Goal: Information Seeking & Learning: Learn about a topic

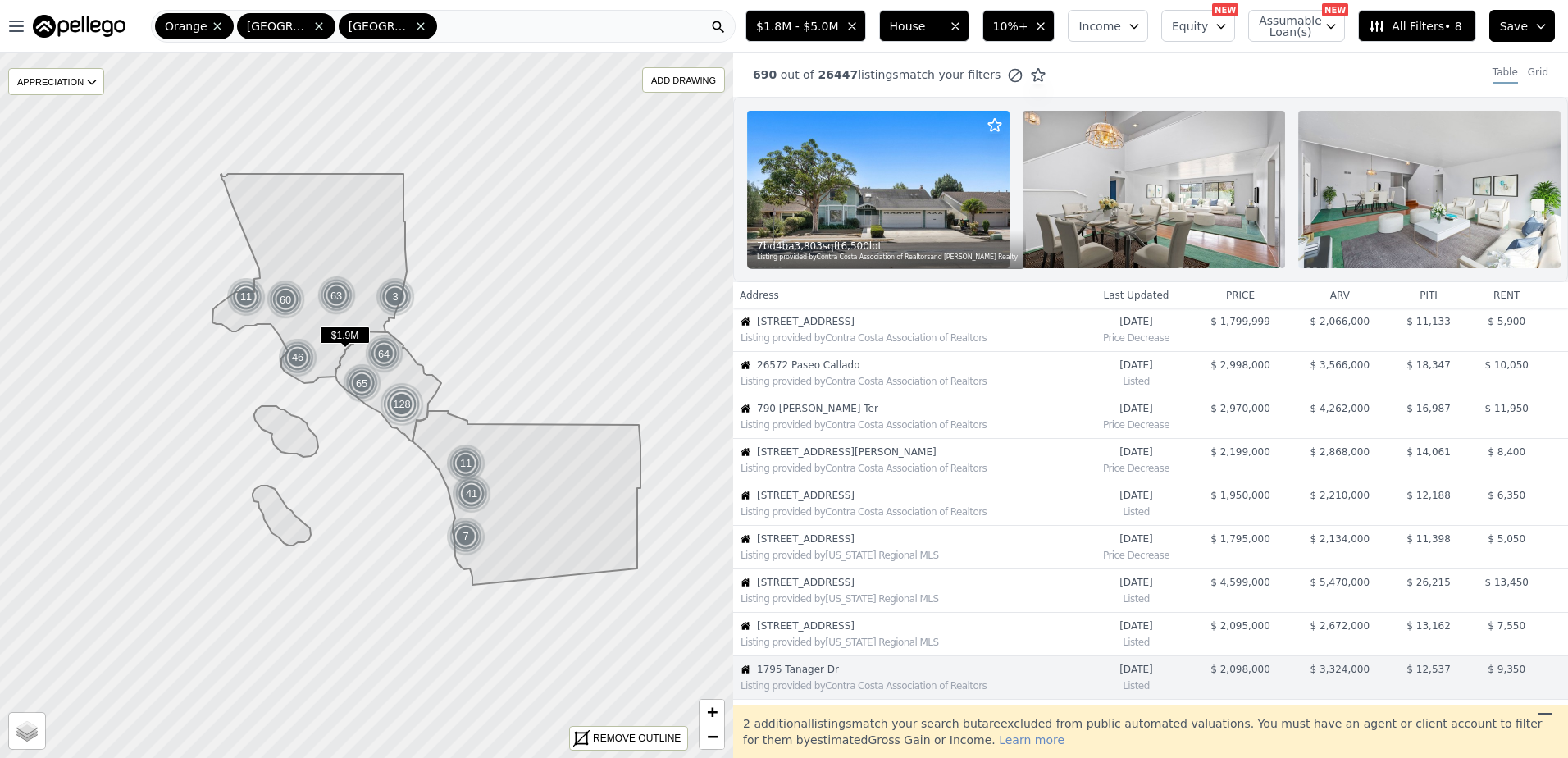
scroll to position [302, 0]
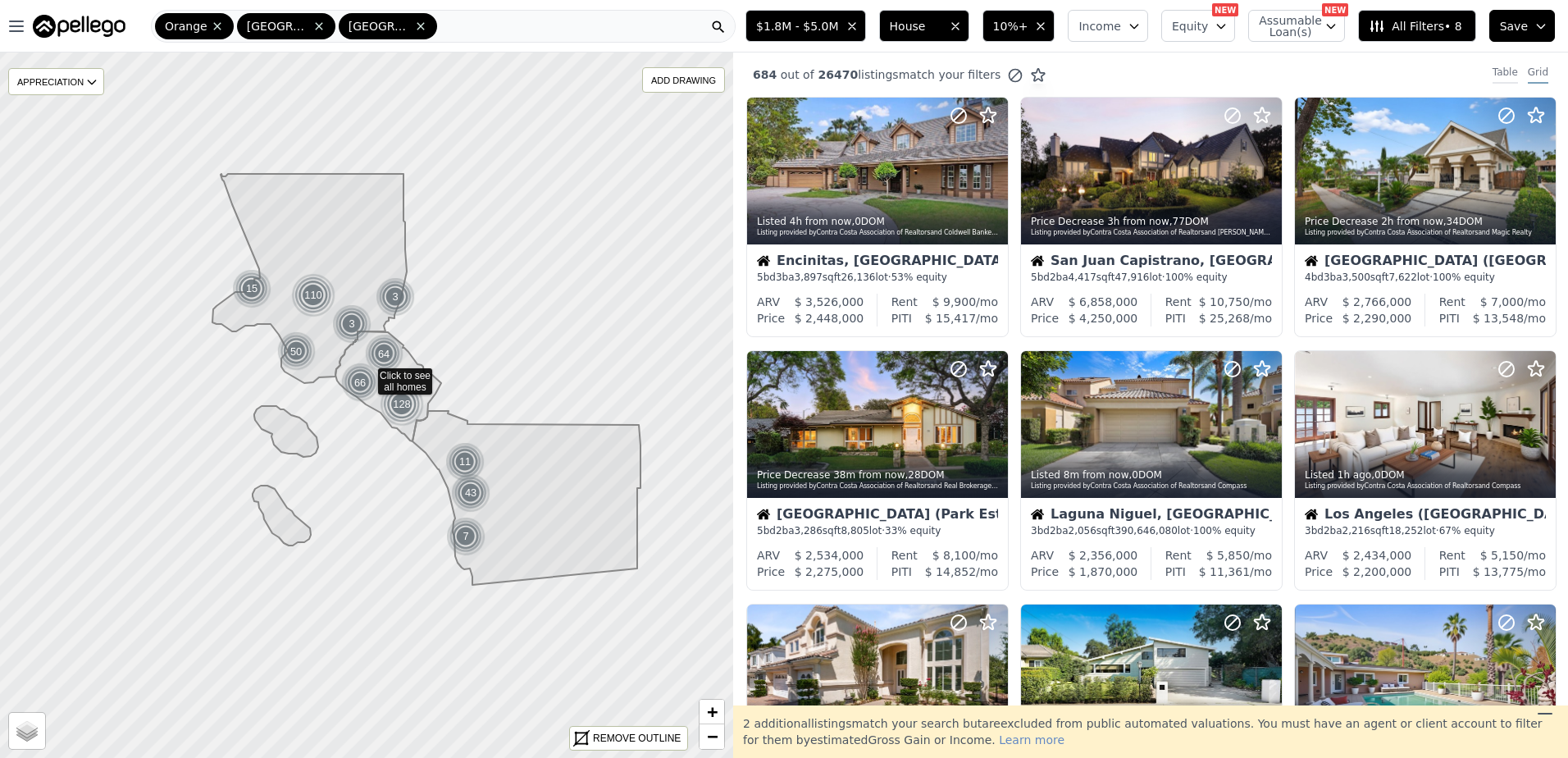
click at [1497, 71] on div "Table" at bounding box center [1505, 74] width 25 height 18
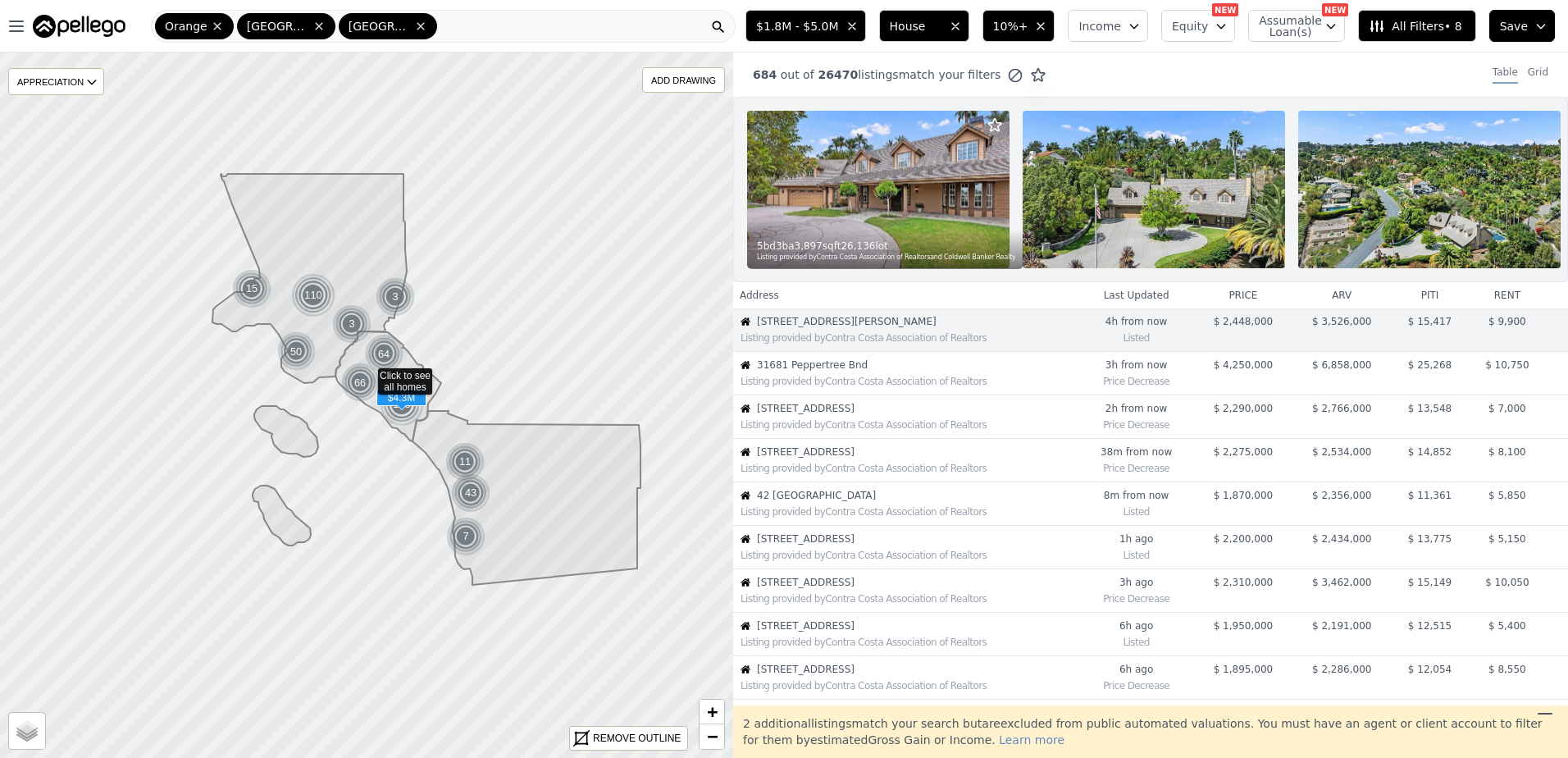
click at [842, 372] on span "31681 Peppertree Bnd" at bounding box center [917, 365] width 320 height 13
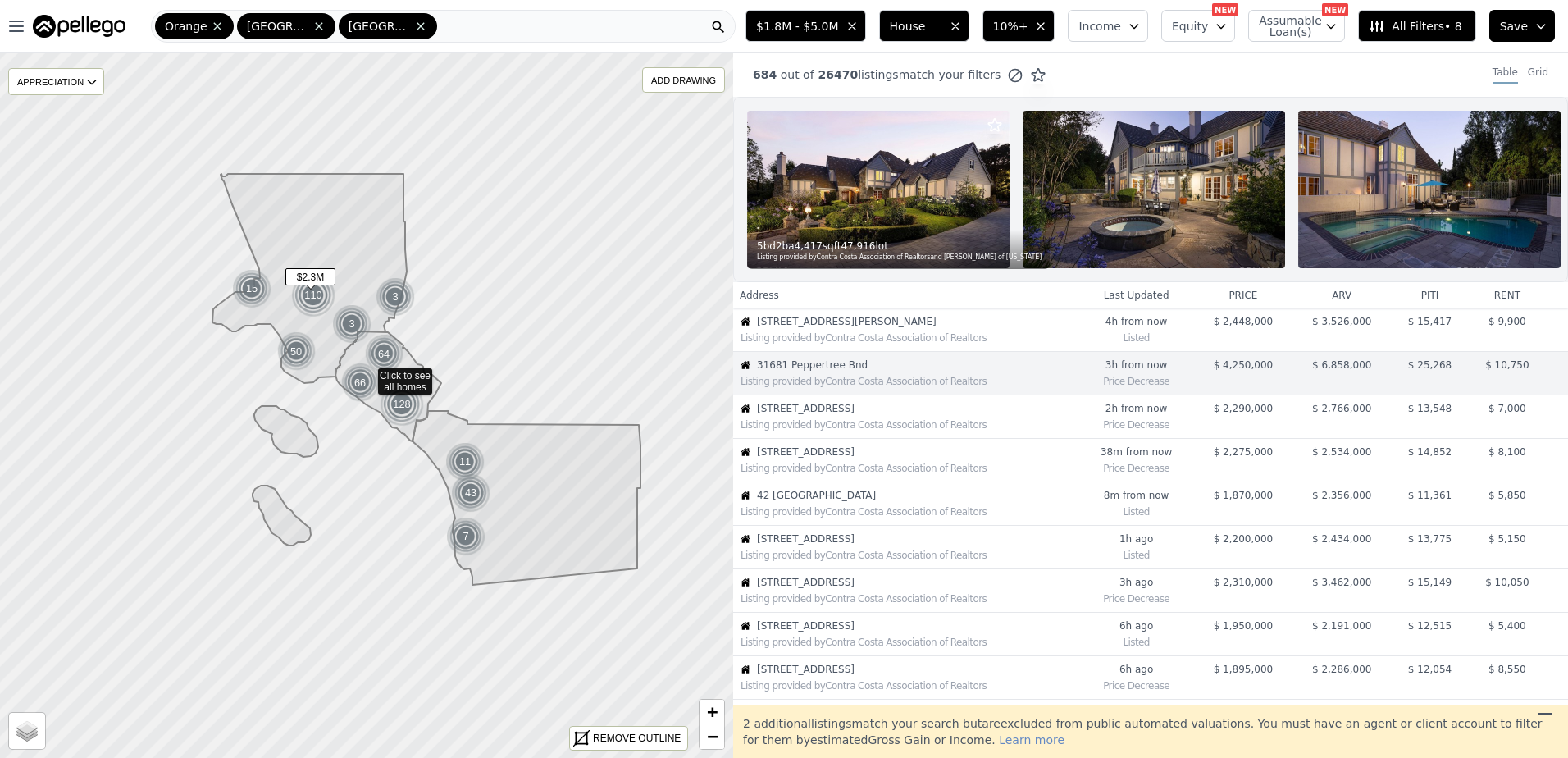
click at [826, 431] on div "Listing provided by Contra Costa Association of Realtors" at bounding box center [908, 425] width 337 height 13
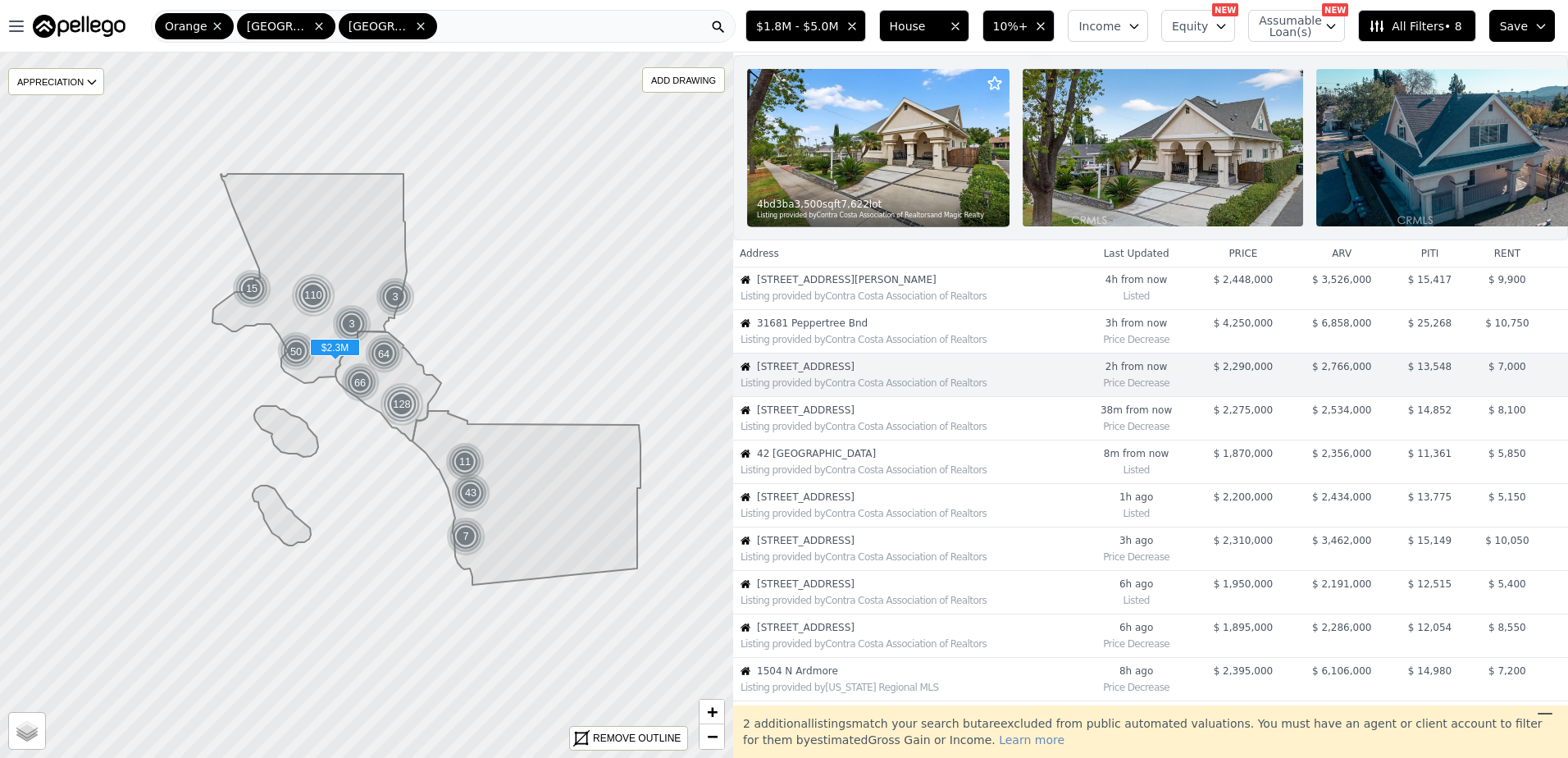
click at [819, 432] on div "Listing provided by Contra Costa Association of Realtors" at bounding box center [908, 427] width 337 height 13
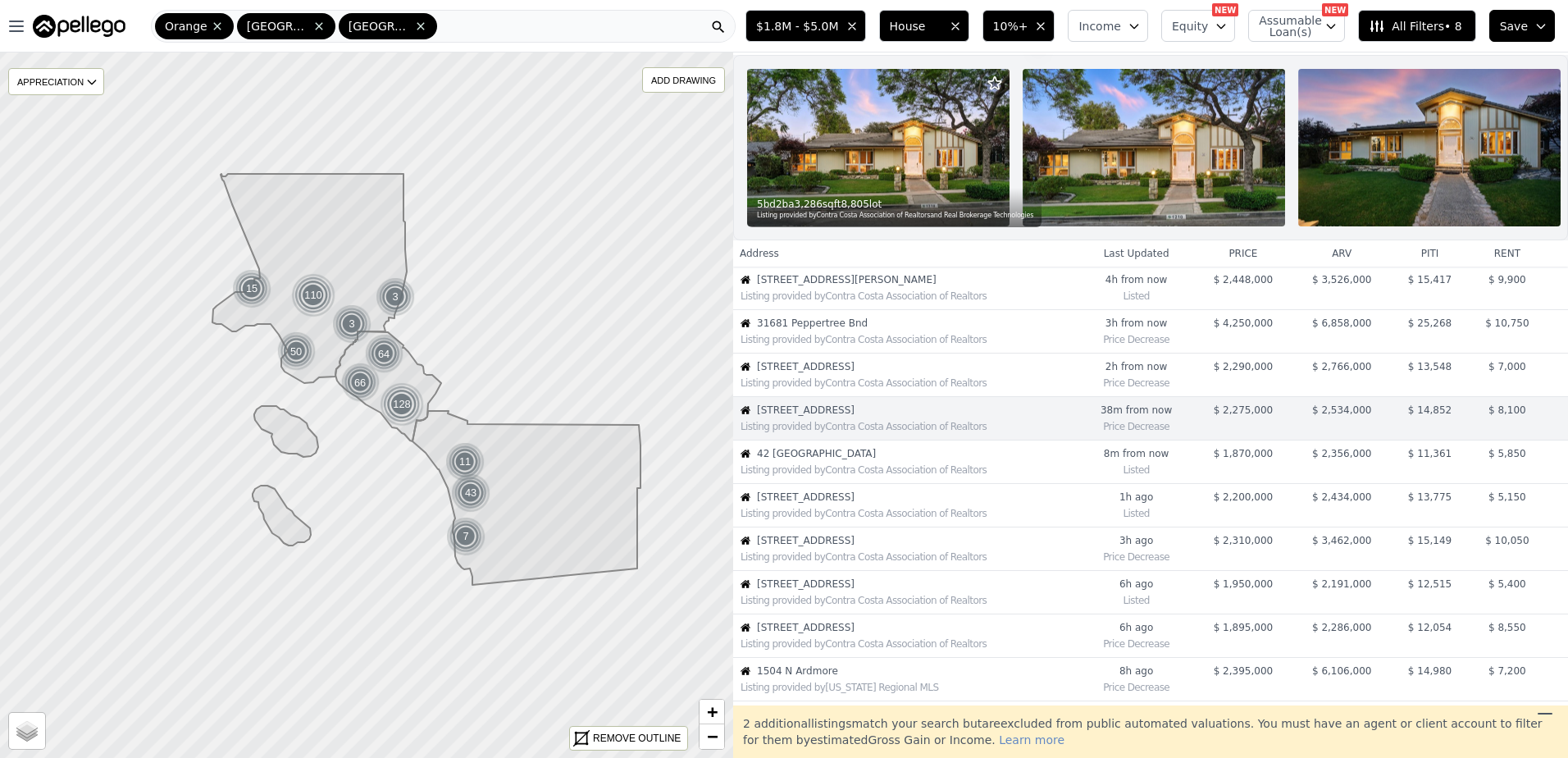
scroll to position [85, 0]
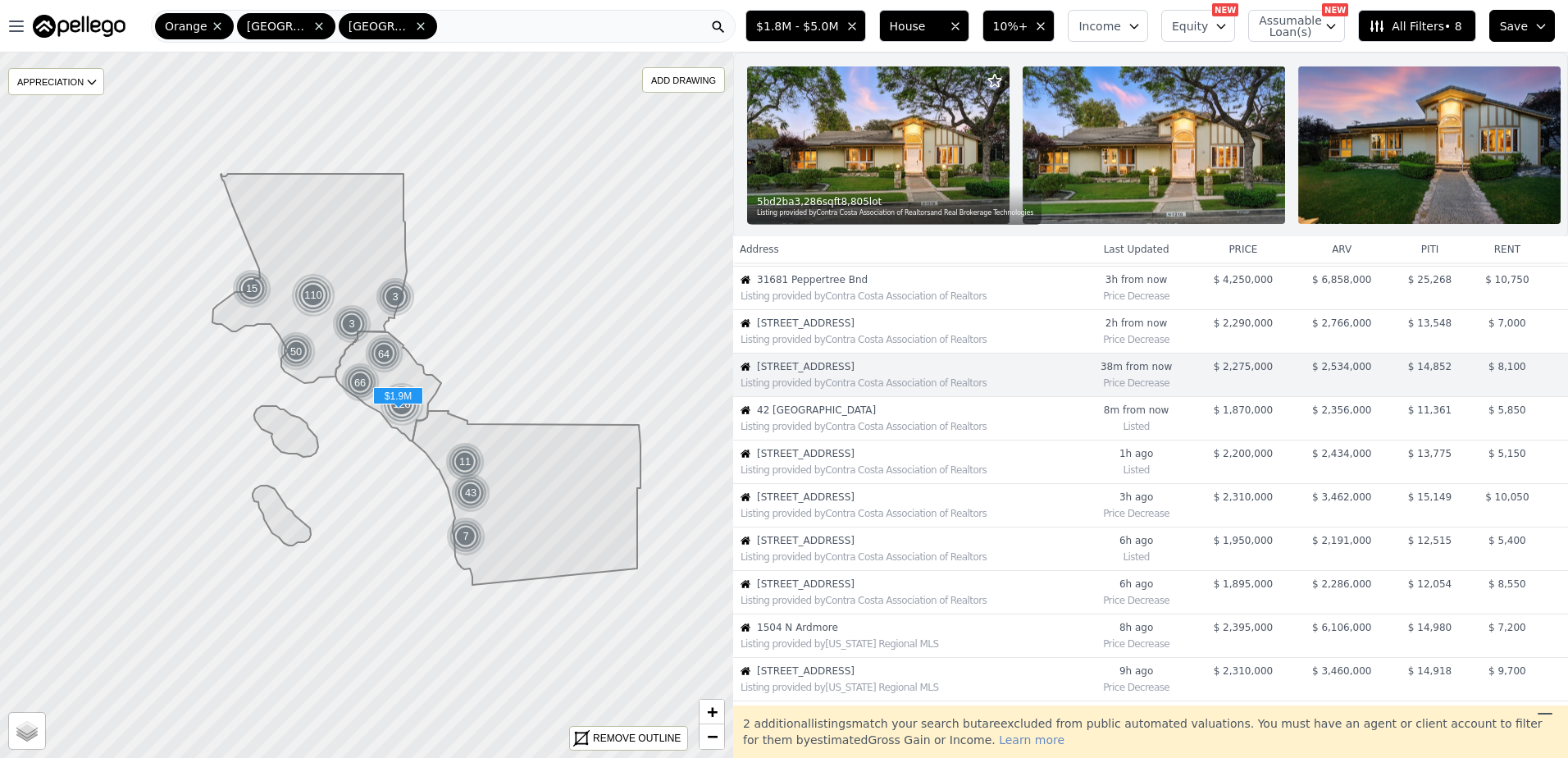
click at [869, 433] on div "Listing provided by Contra Costa Association of Realtors" at bounding box center [908, 427] width 337 height 13
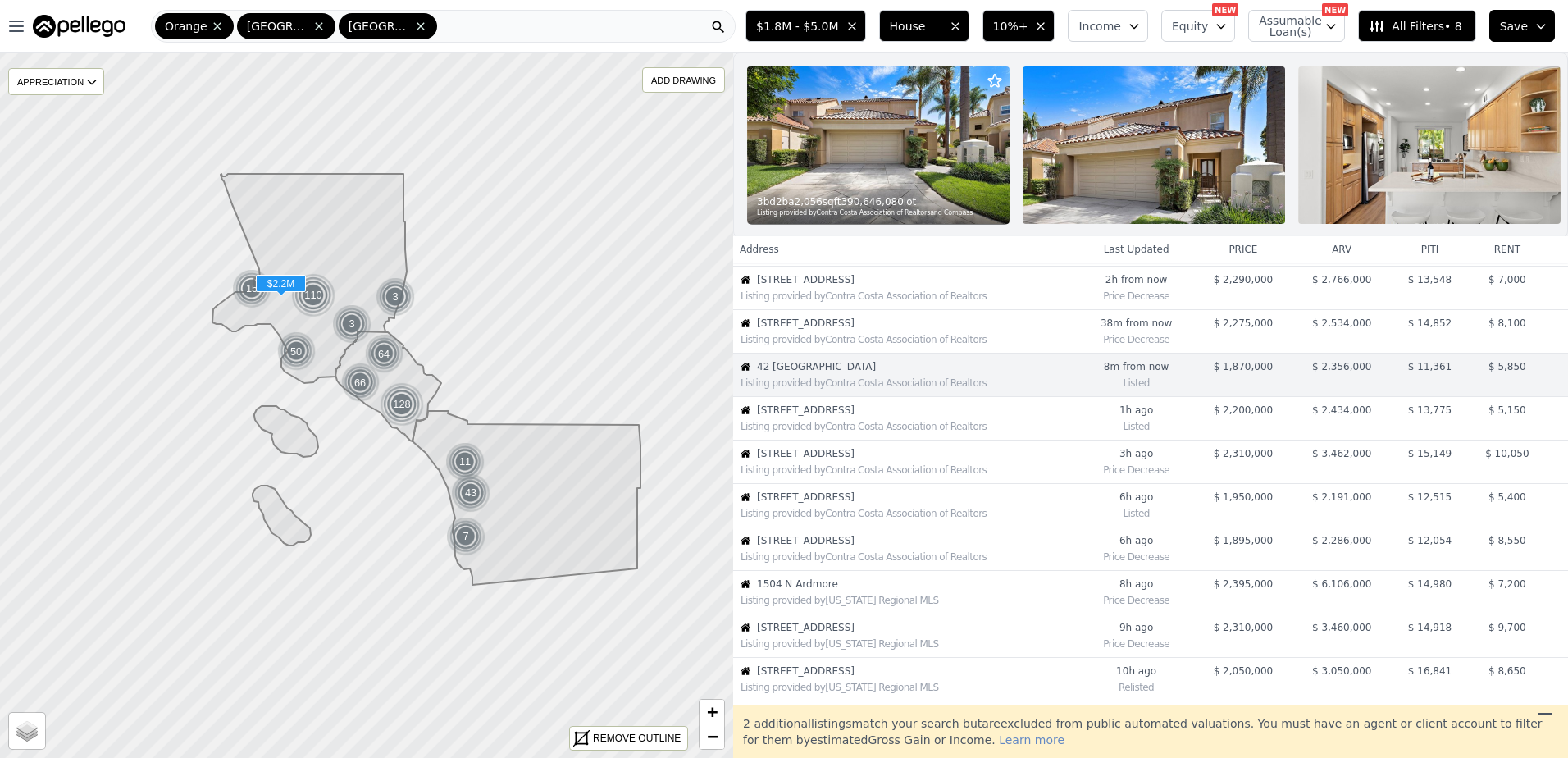
click at [839, 433] on div "Listing provided by Contra Costa Association of Realtors" at bounding box center [908, 427] width 337 height 13
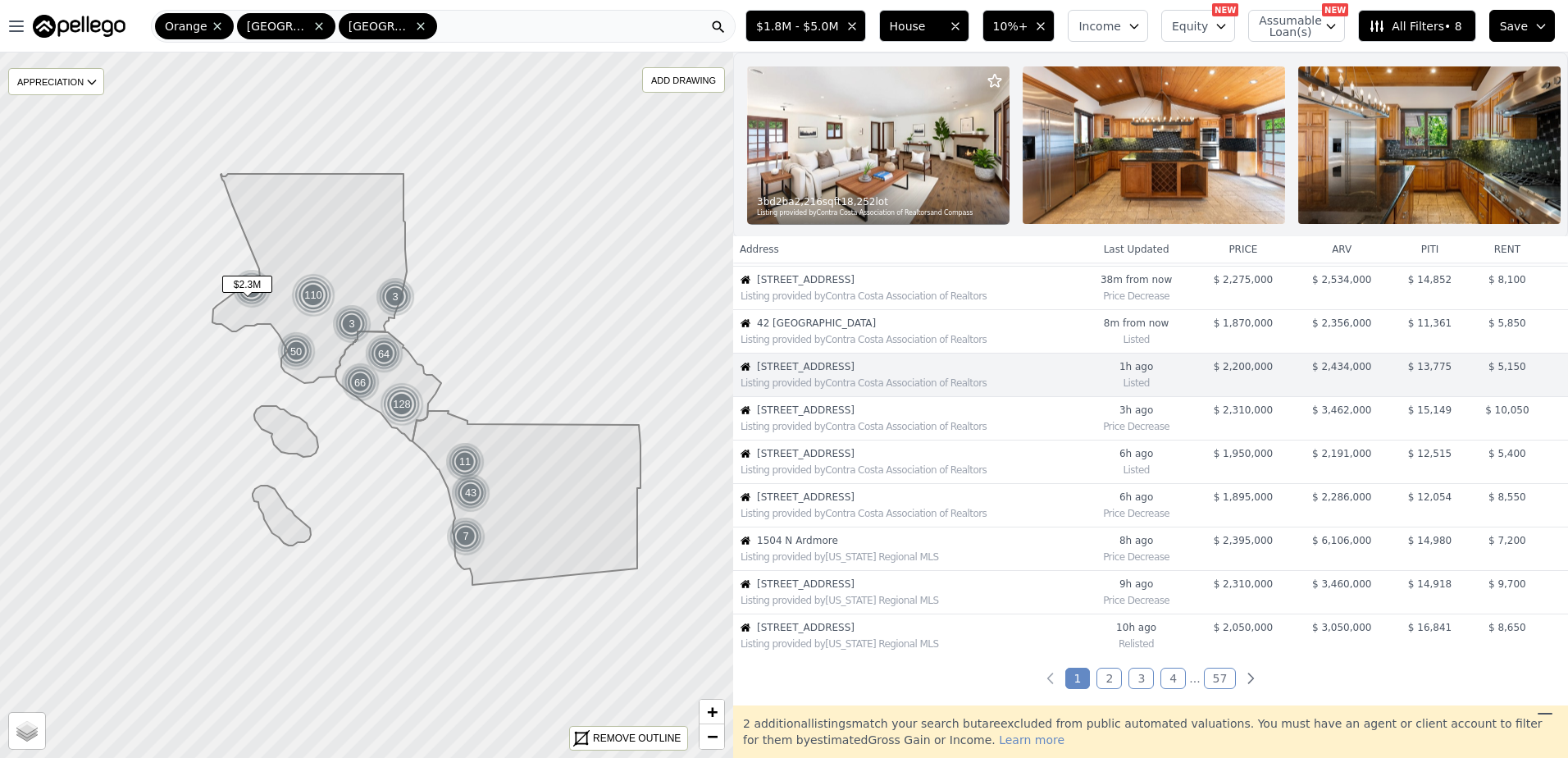
click at [839, 433] on div "Listing provided by Contra Costa Association of Realtors" at bounding box center [908, 427] width 337 height 13
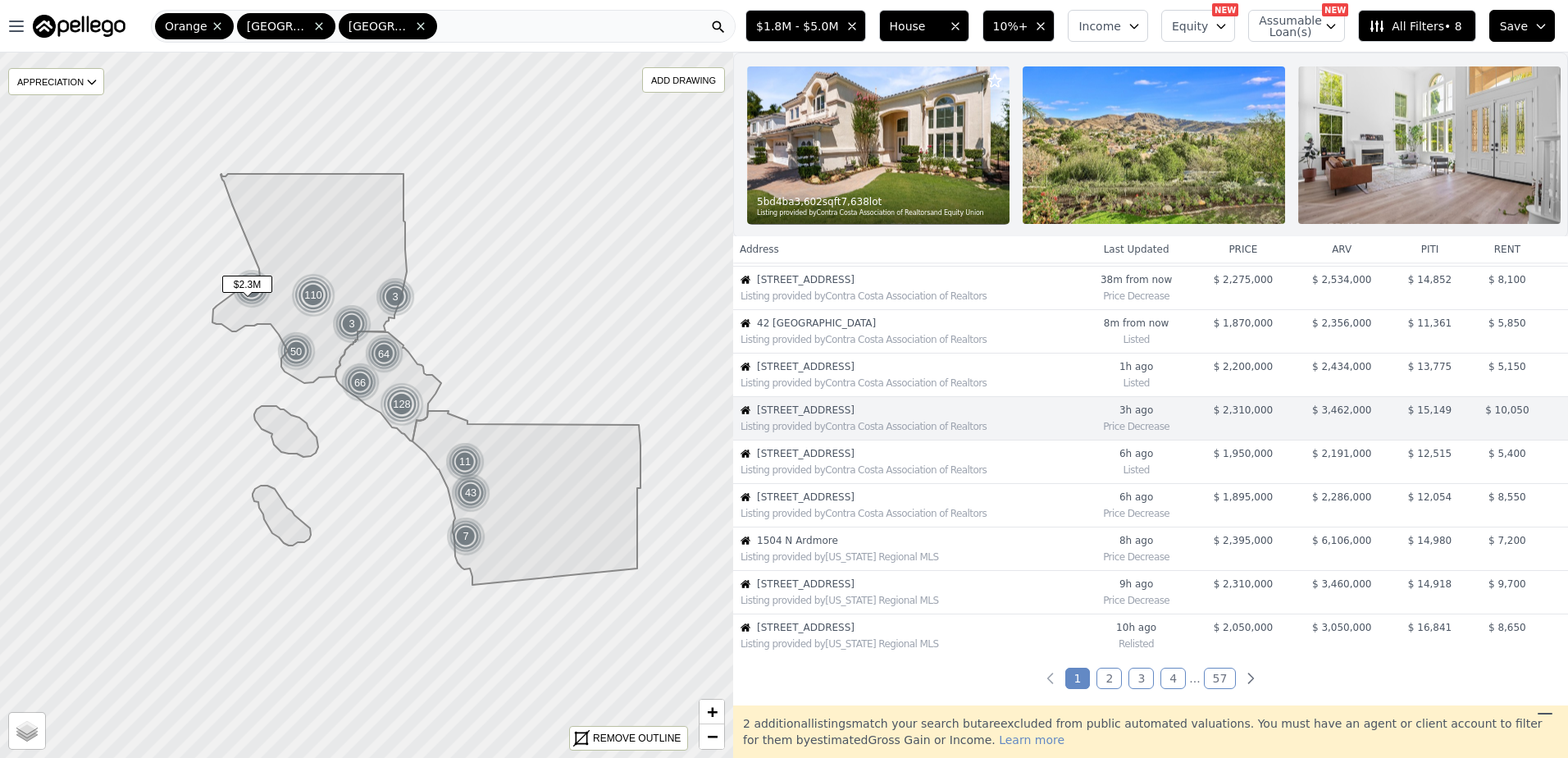
scroll to position [216, 0]
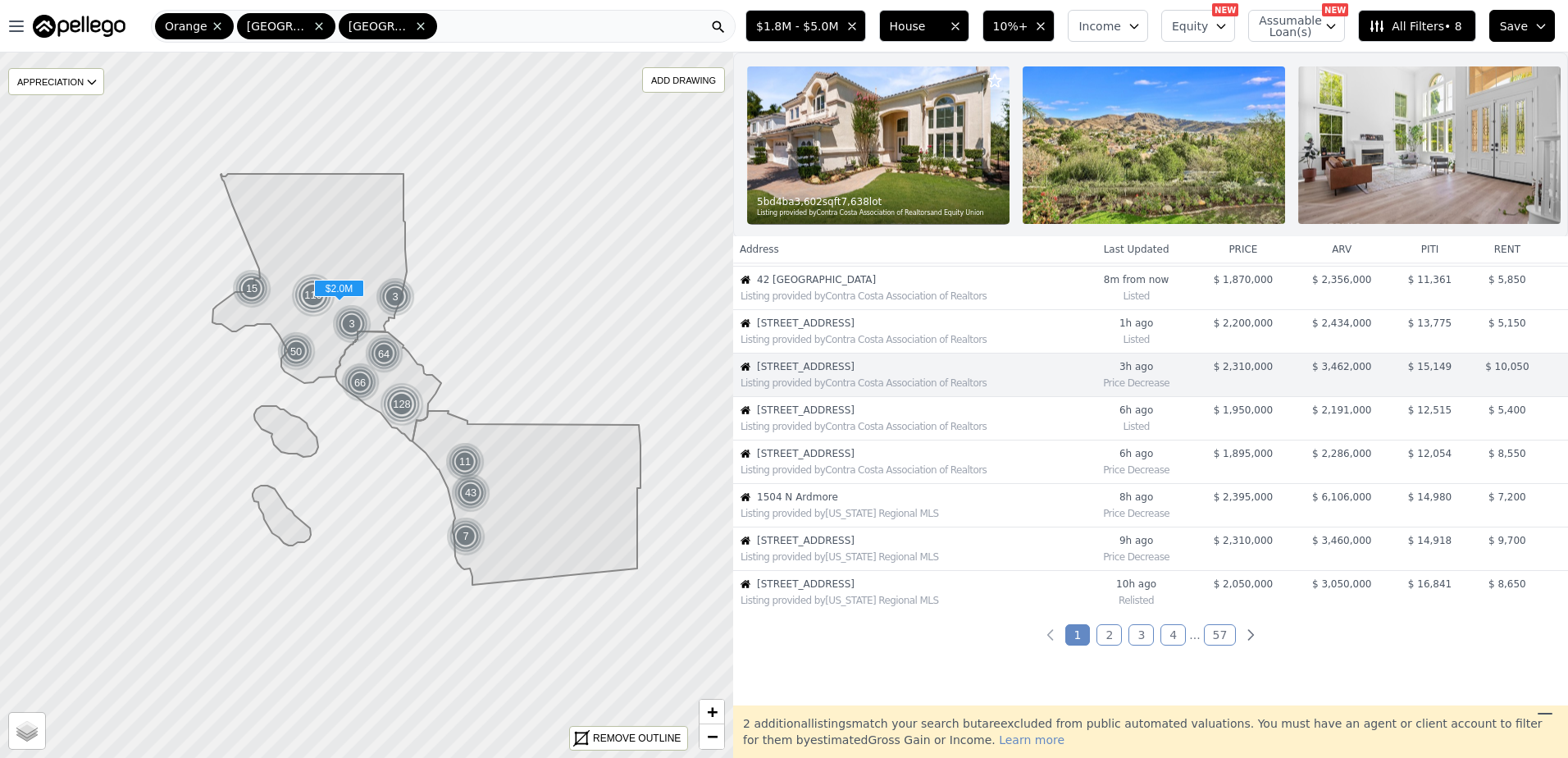
click at [837, 416] on span "127 E Roses Rd" at bounding box center [917, 410] width 320 height 13
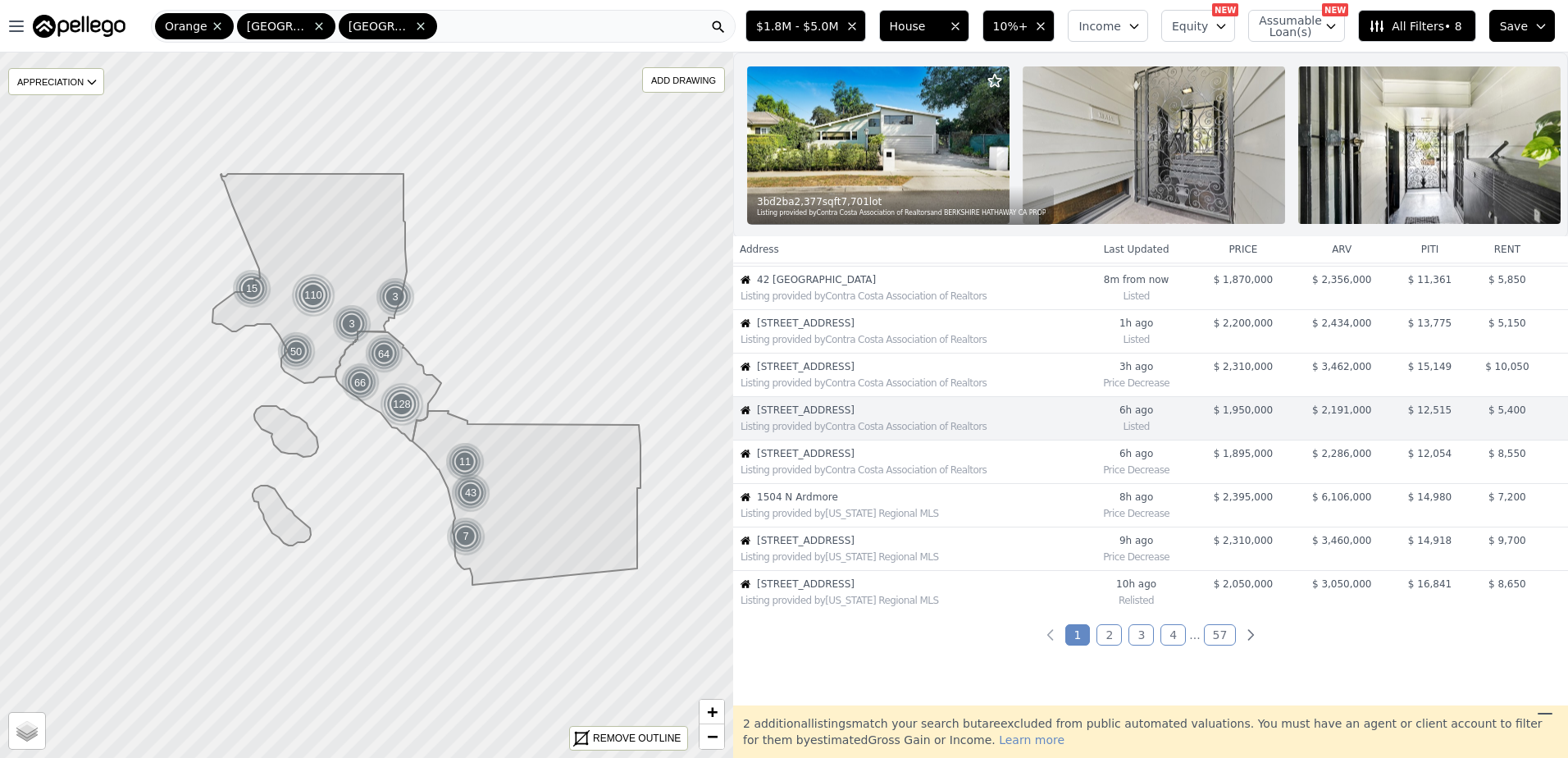
scroll to position [260, 0]
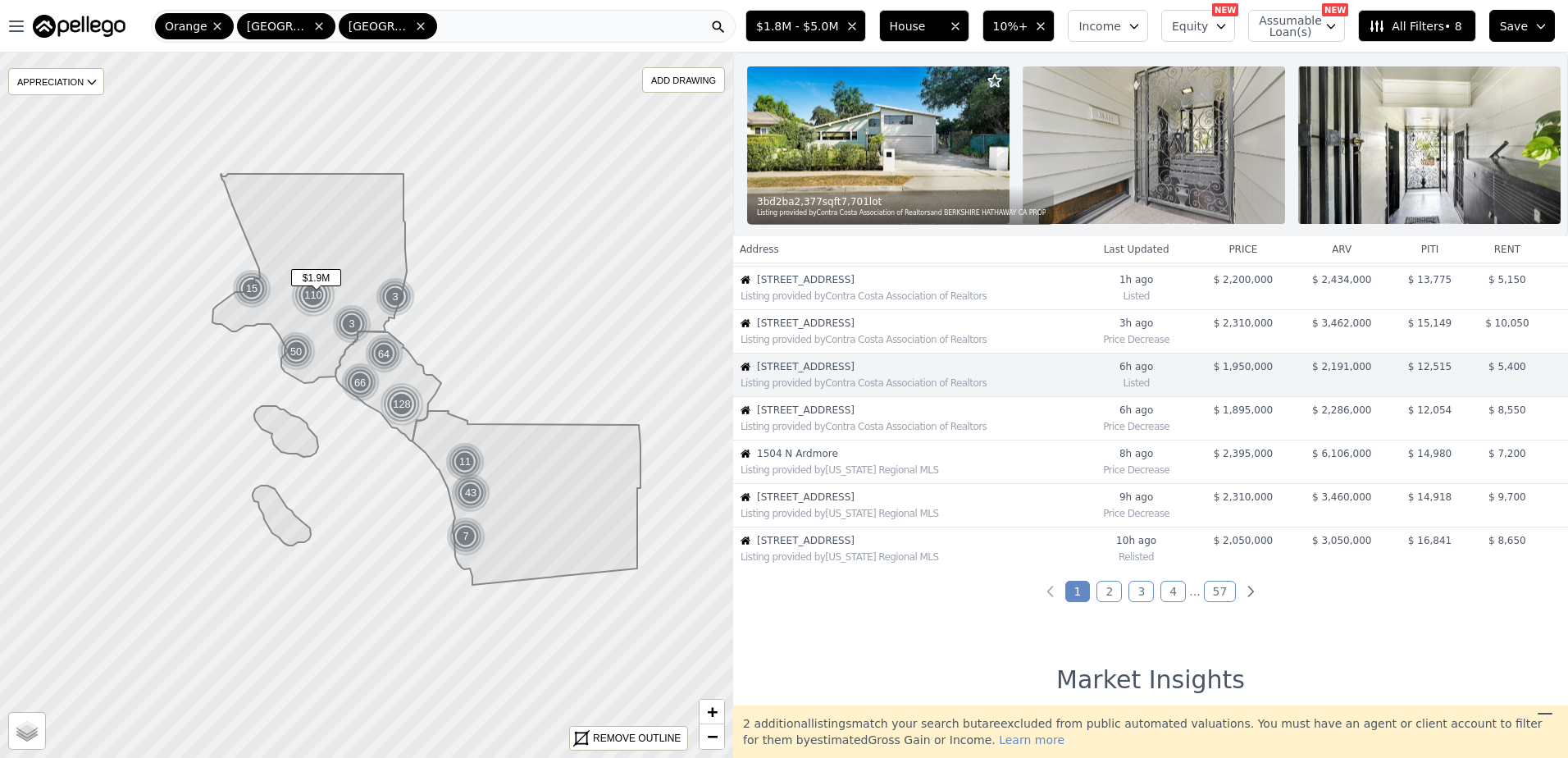
click at [839, 416] on span "1606 Glenmont Dr" at bounding box center [917, 410] width 320 height 13
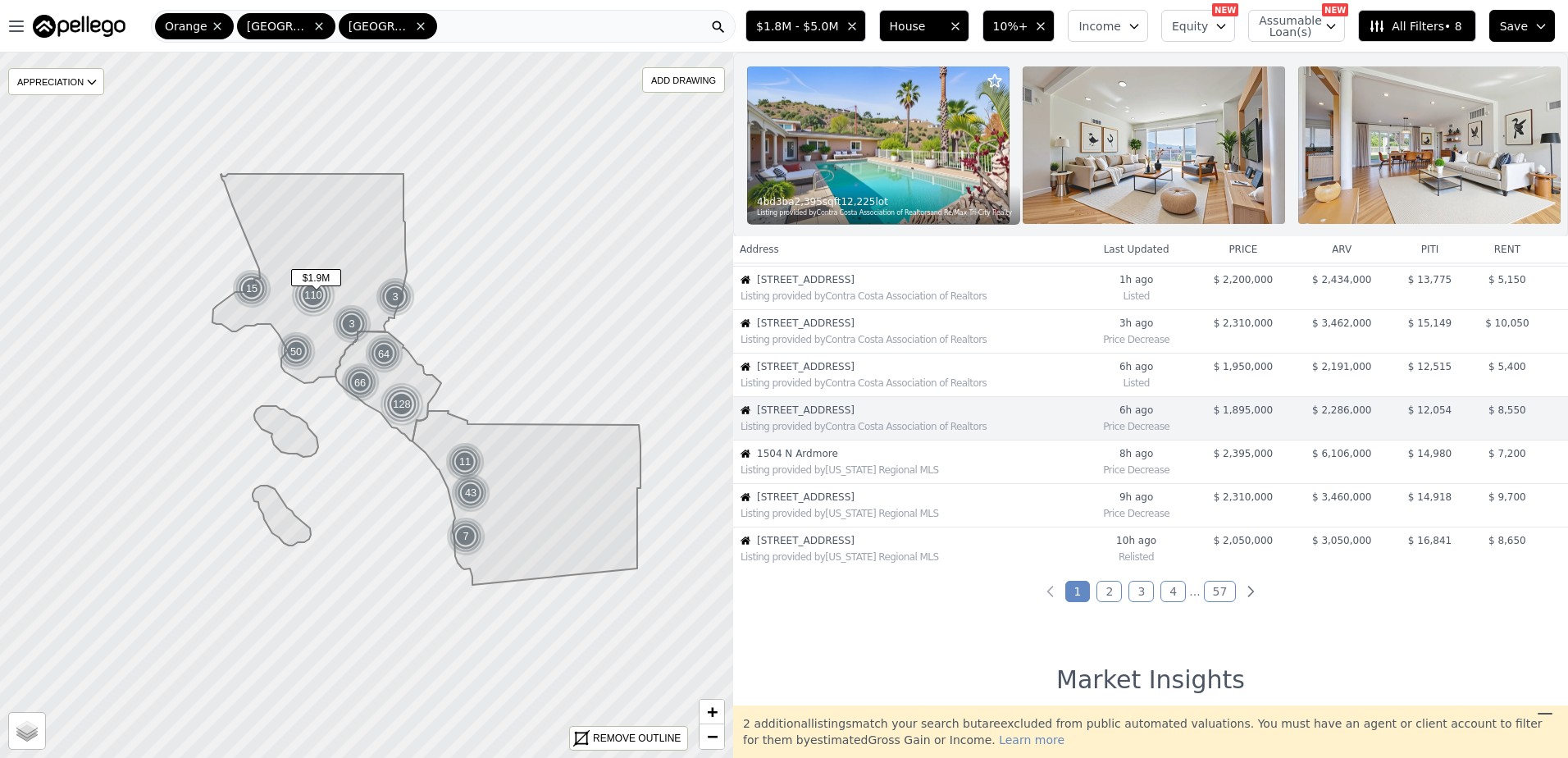
scroll to position [302, 0]
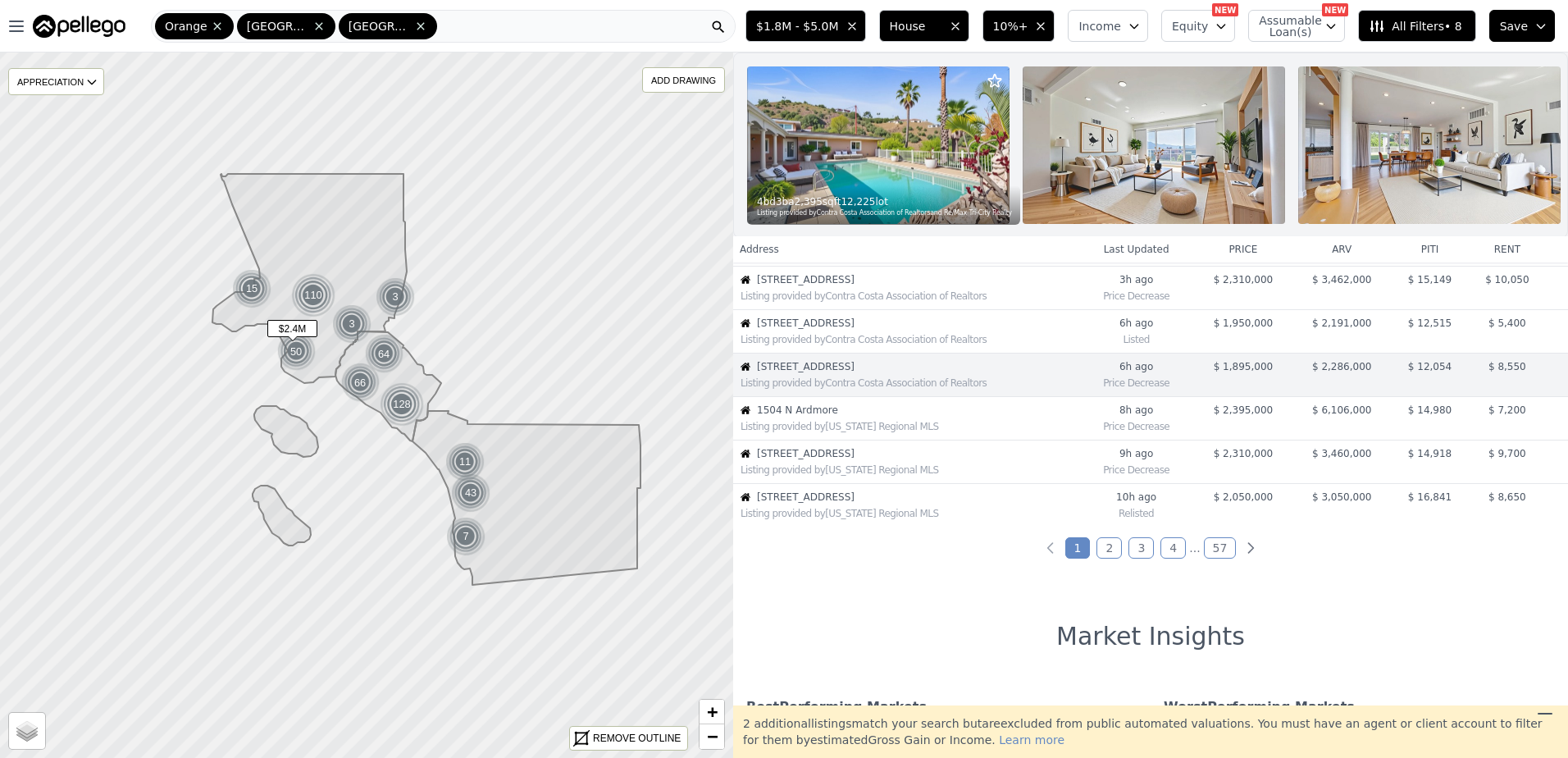
click at [876, 416] on span "1504 N Ardmore" at bounding box center [917, 410] width 320 height 13
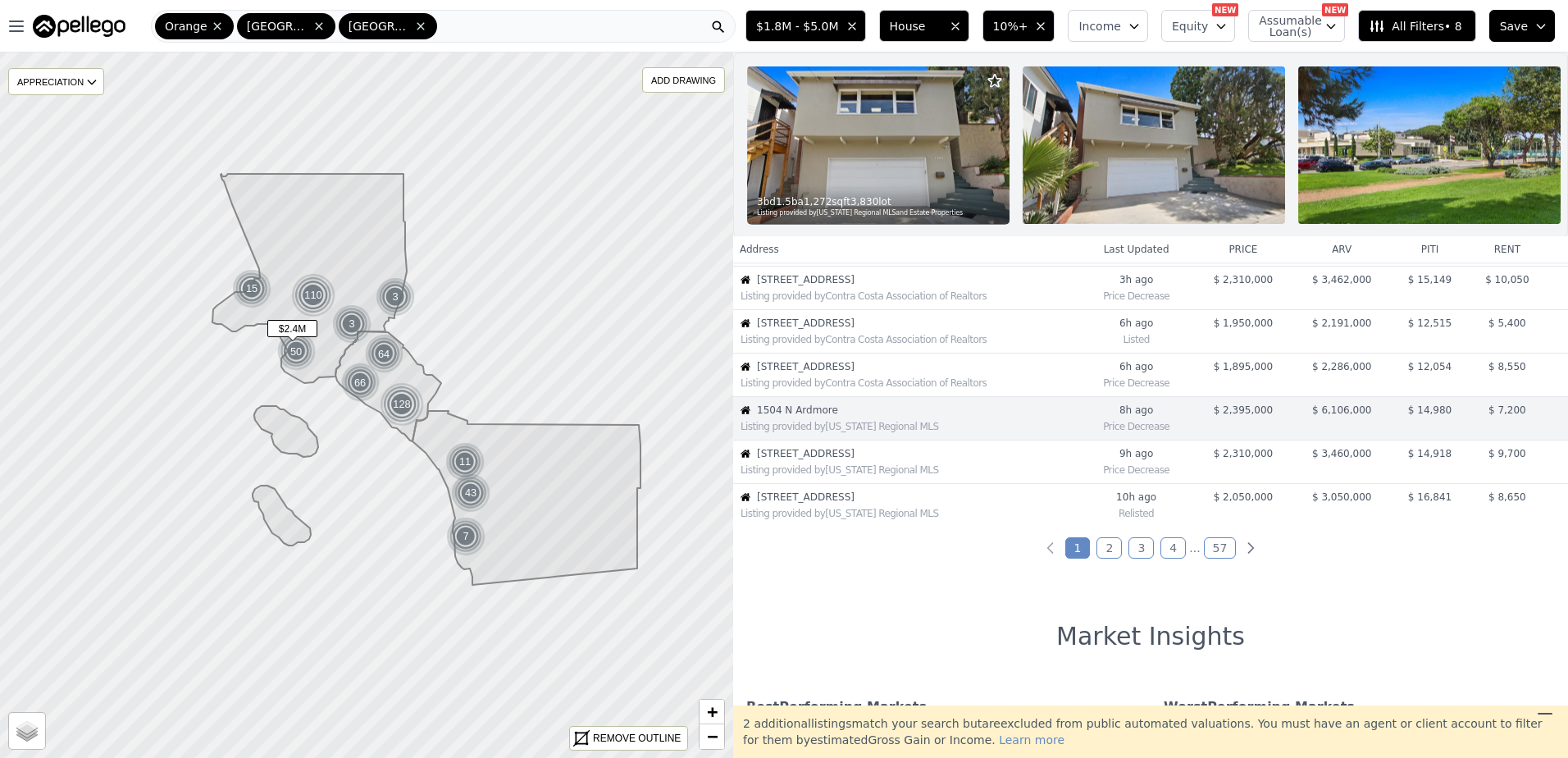
scroll to position [346, 0]
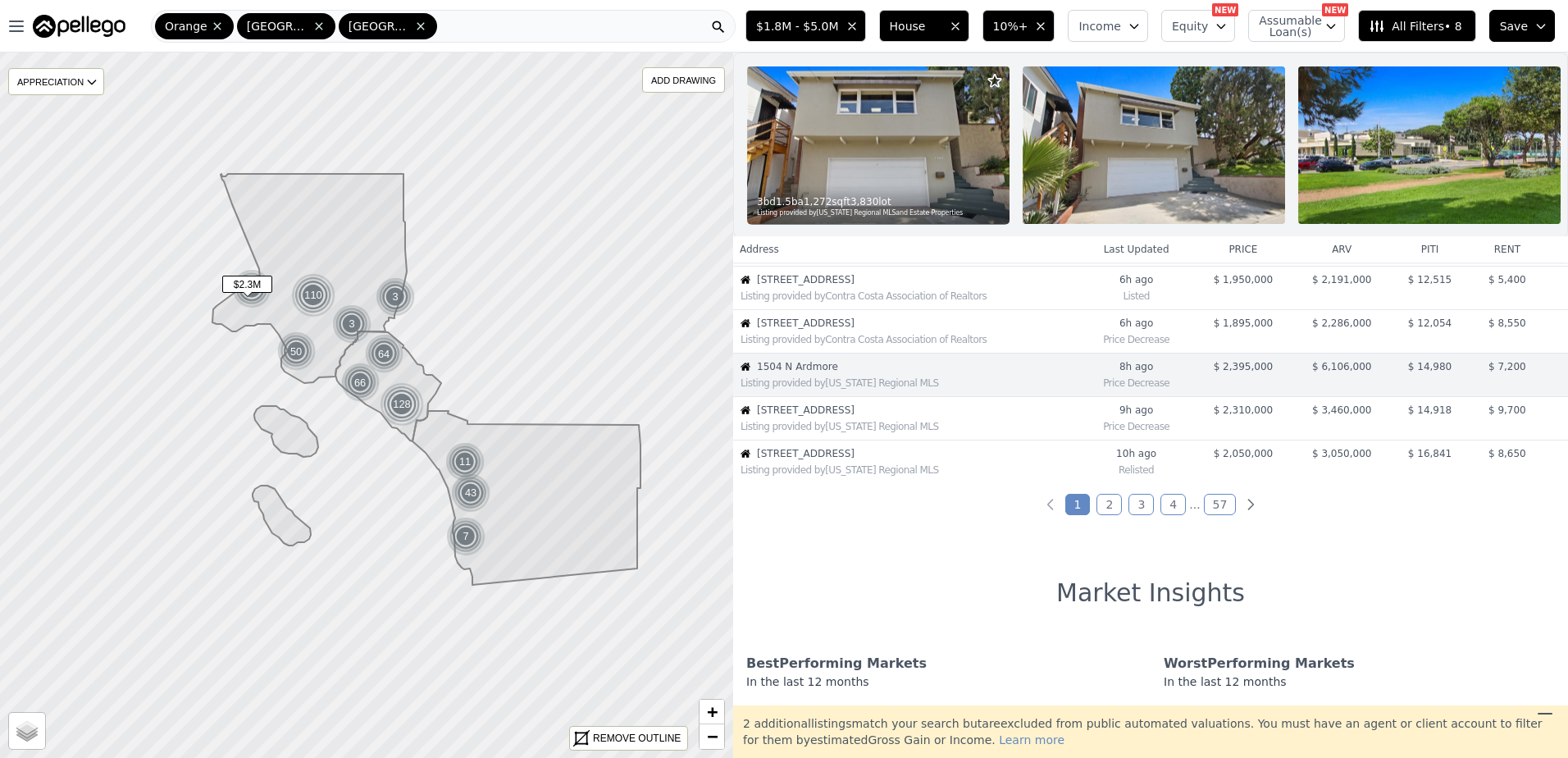
click at [826, 433] on div "Listing provided by California Regional MLS" at bounding box center [908, 427] width 337 height 13
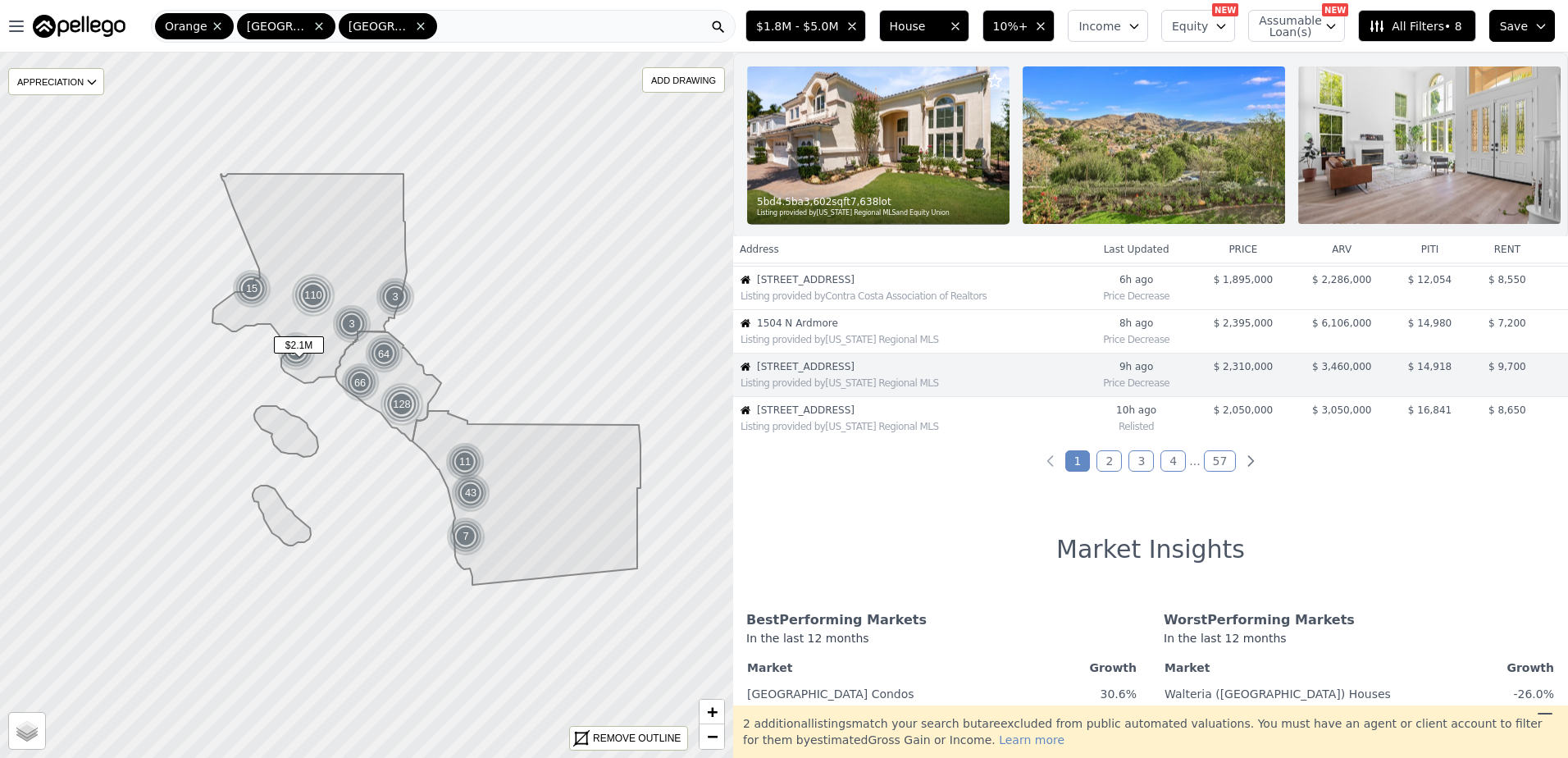
click at [824, 441] on td "4060 Via Opata Listing provided by California Regional MLS" at bounding box center [905, 418] width 345 height 44
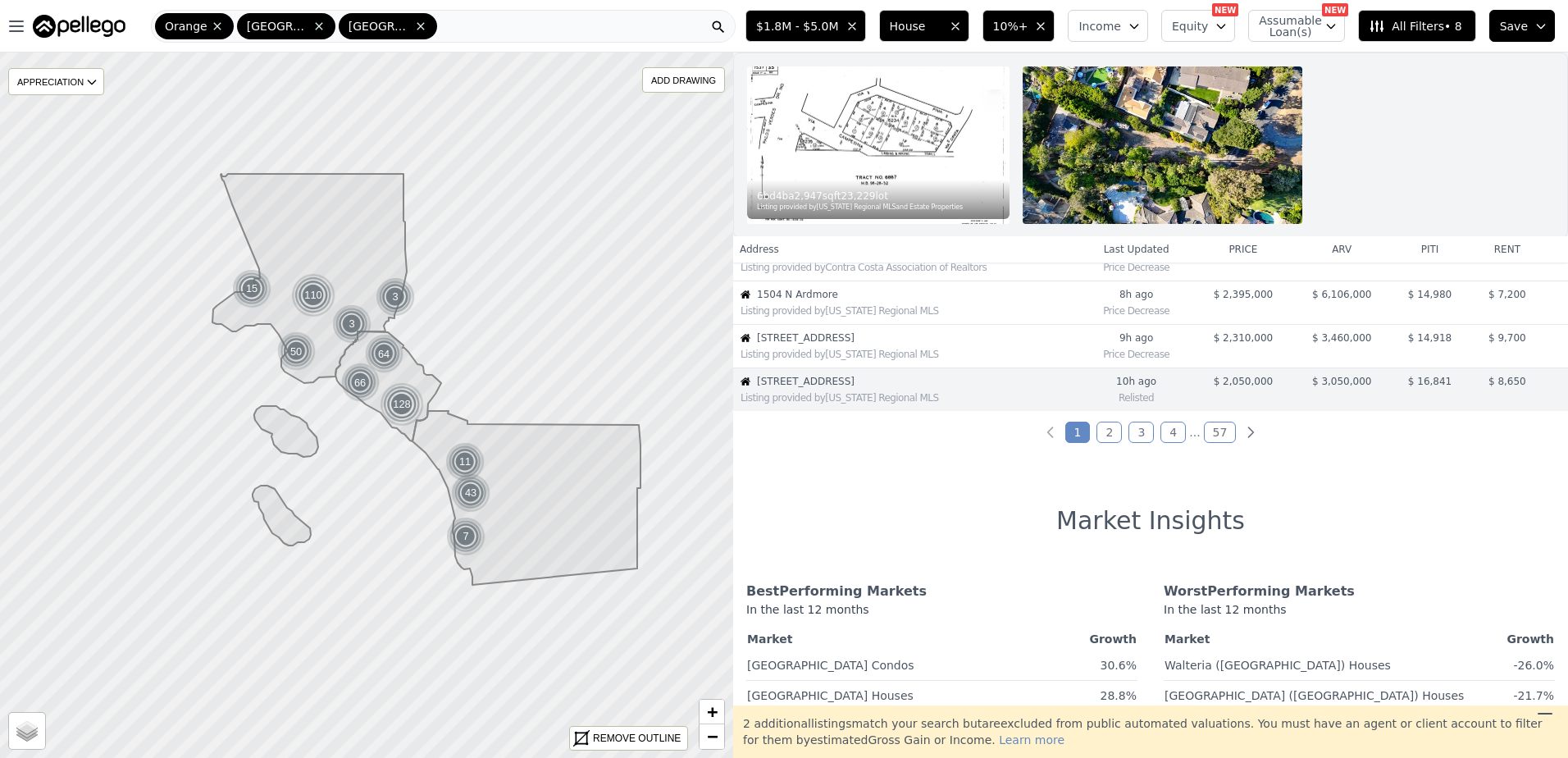
scroll to position [421, 0]
click at [1106, 423] on link "2" at bounding box center [1108, 429] width 25 height 21
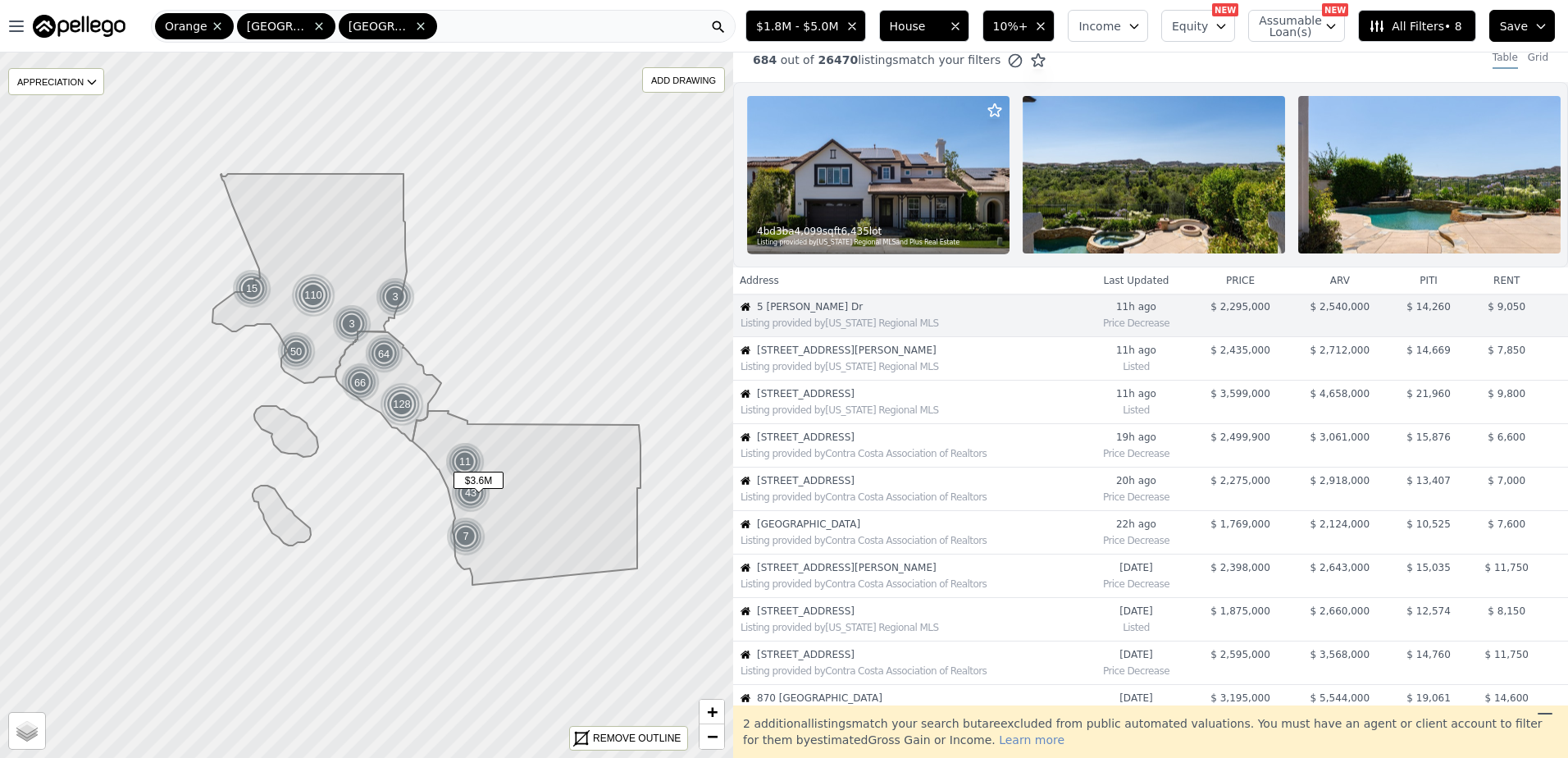
scroll to position [0, 0]
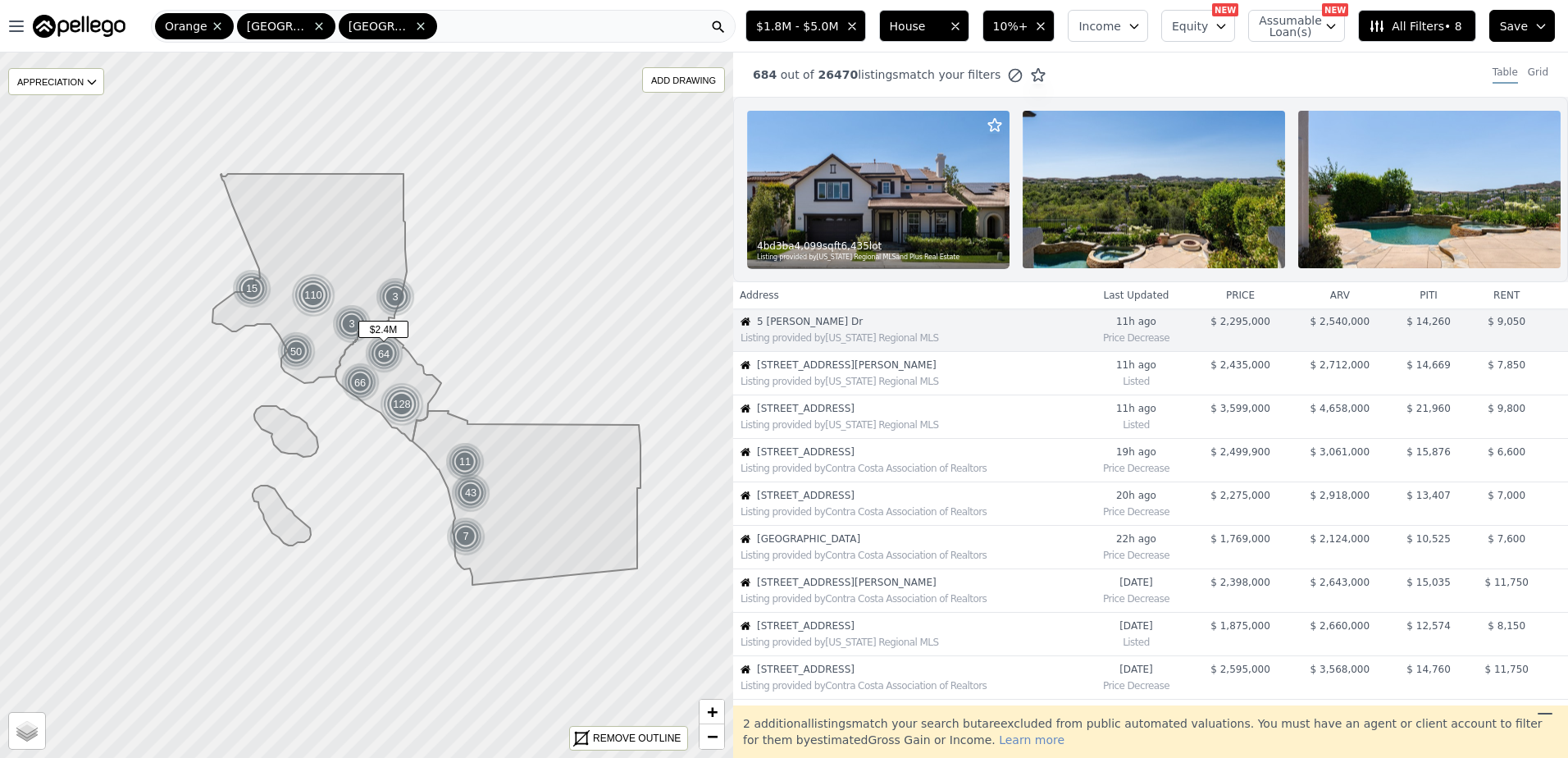
click at [841, 372] on span "18931 Gordon Ln" at bounding box center [918, 365] width 324 height 13
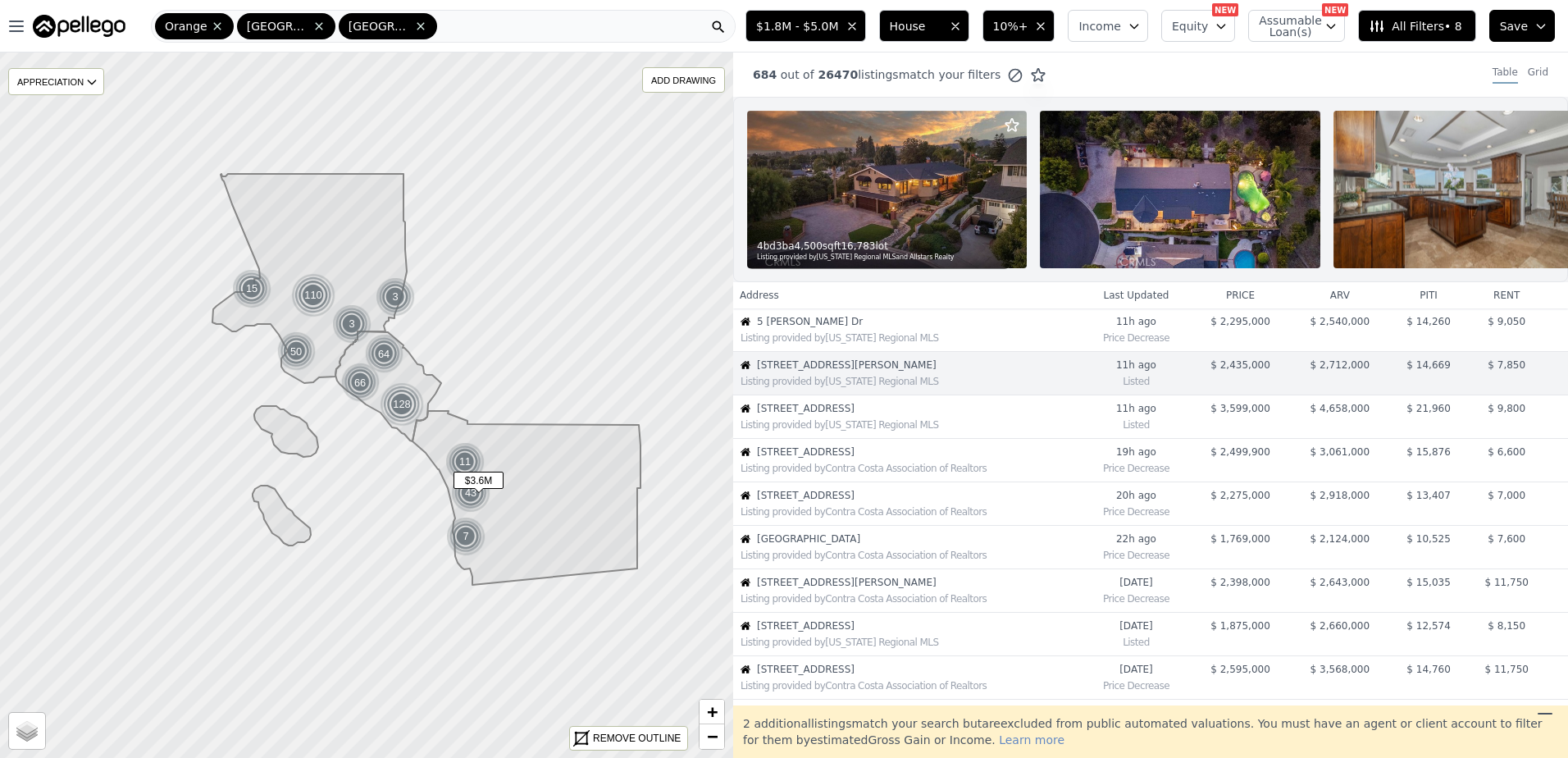
click at [843, 428] on div "Listing provided by California Regional MLS" at bounding box center [907, 423] width 347 height 17
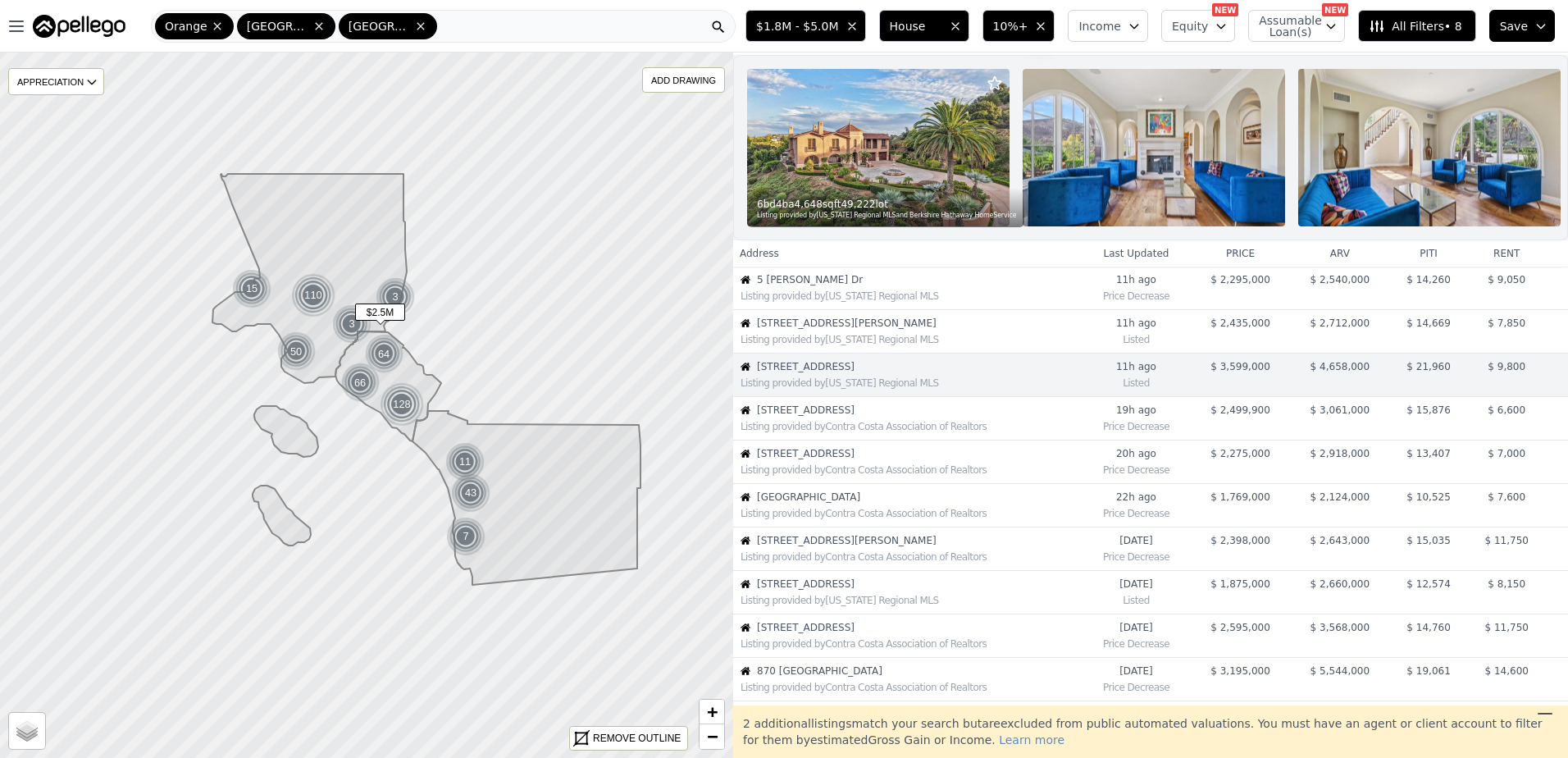
click at [834, 416] on span "22517 Lazy Meadow Dr" at bounding box center [918, 410] width 324 height 13
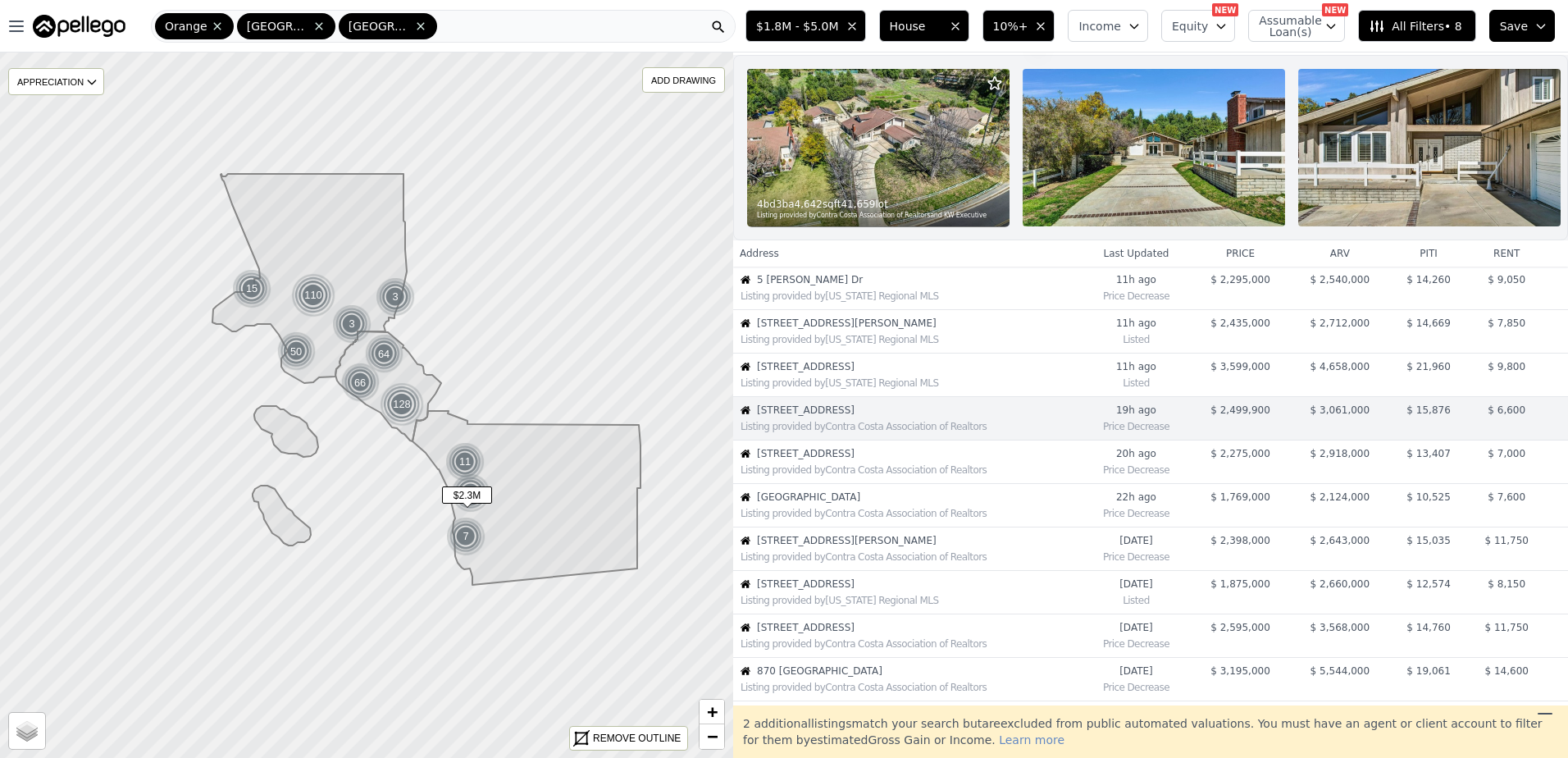
scroll to position [85, 0]
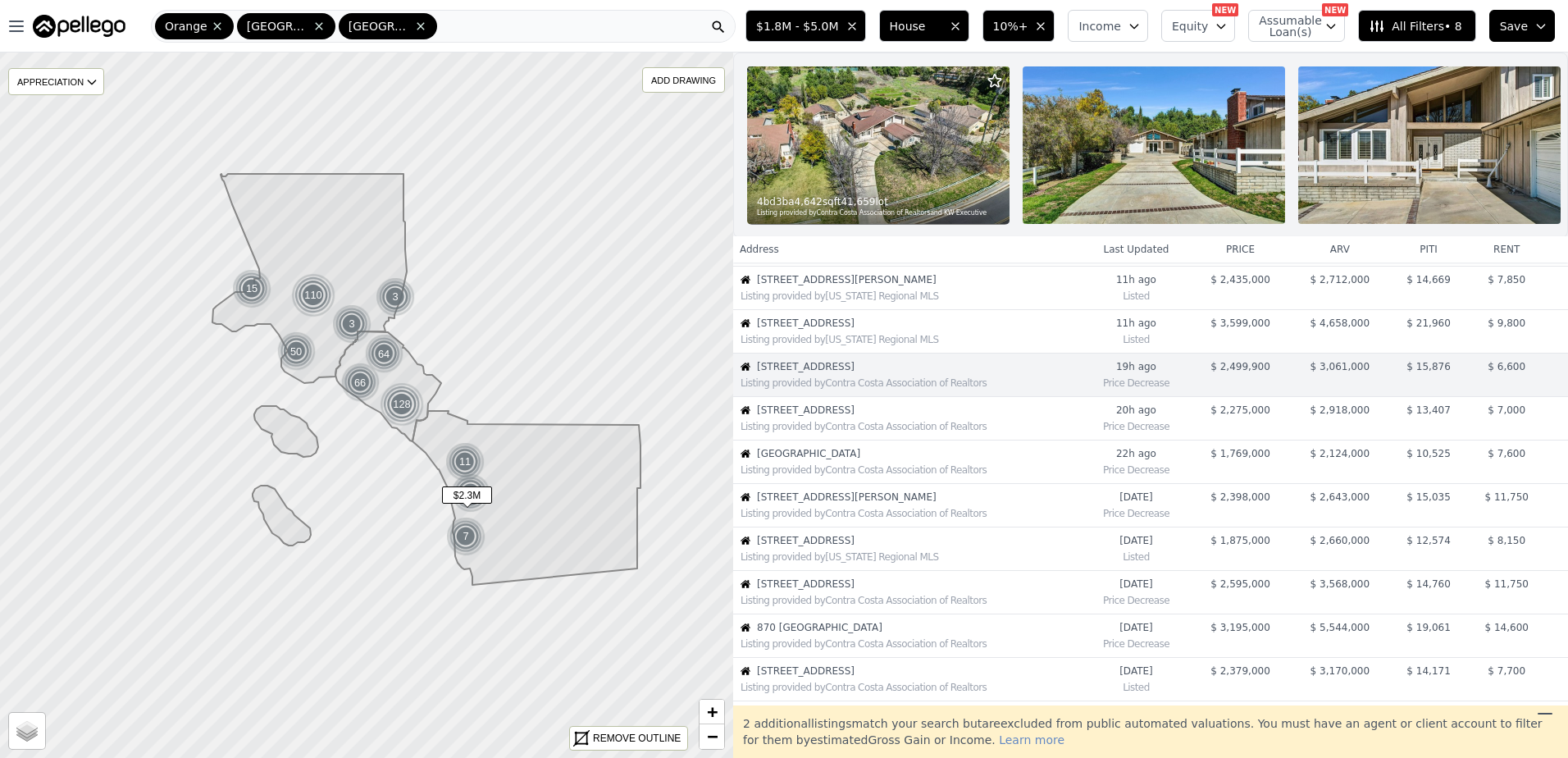
click at [864, 433] on div "Listing provided by Contra Costa Association of Realtors" at bounding box center [910, 427] width 341 height 13
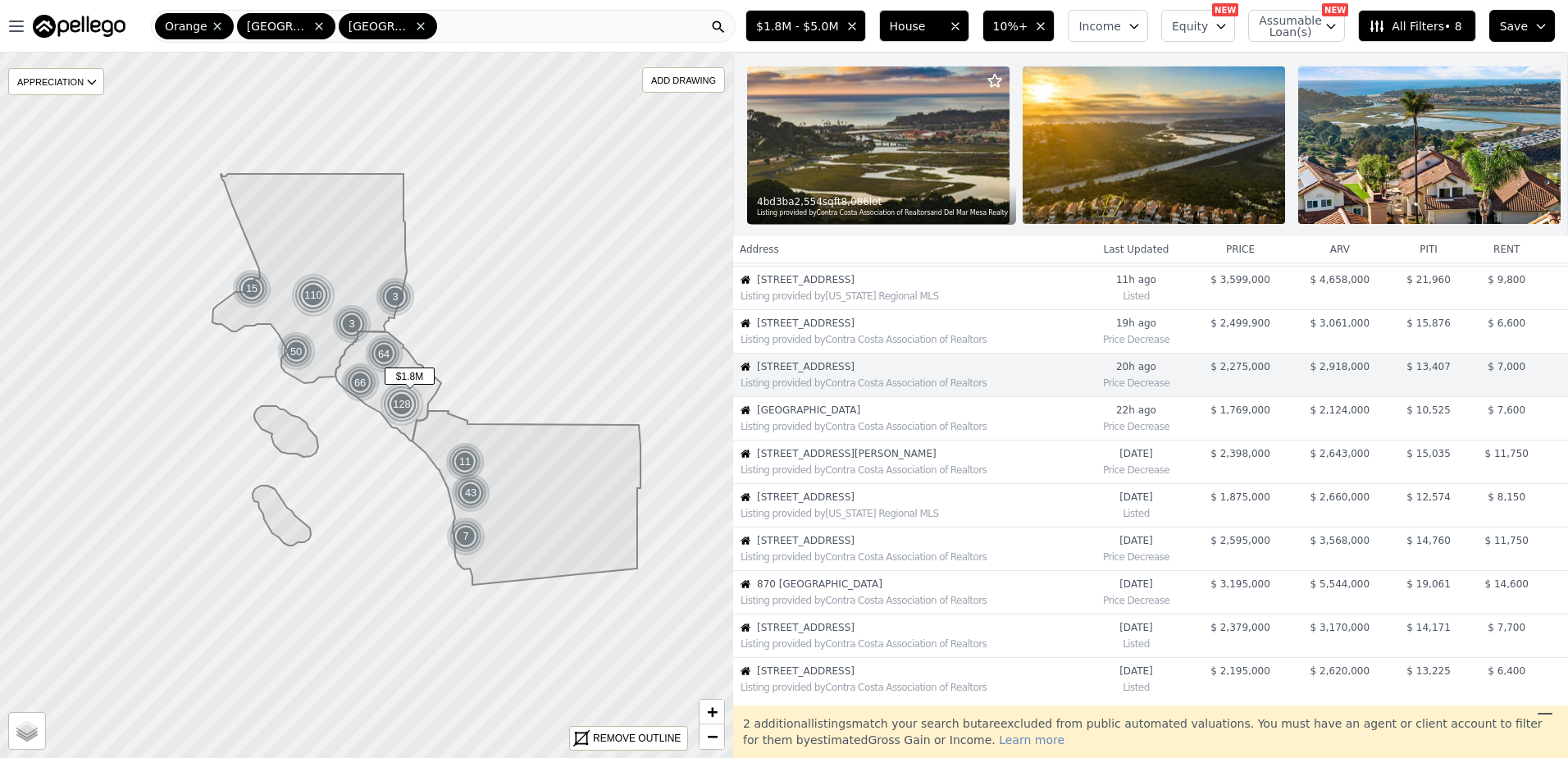
click at [865, 416] on span "23261 Castle Rock" at bounding box center [918, 410] width 324 height 13
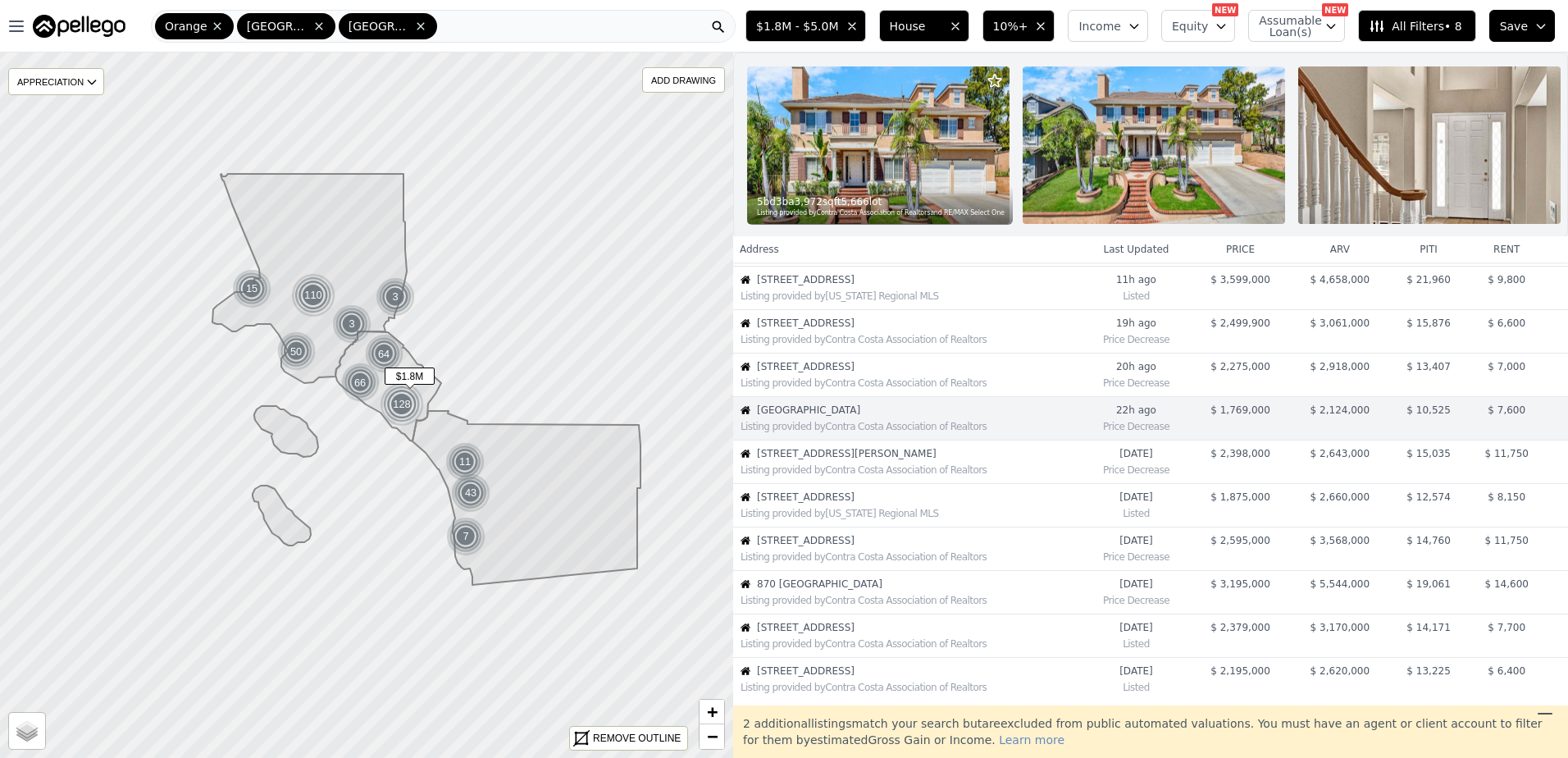
scroll to position [172, 0]
